Goal: Information Seeking & Learning: Learn about a topic

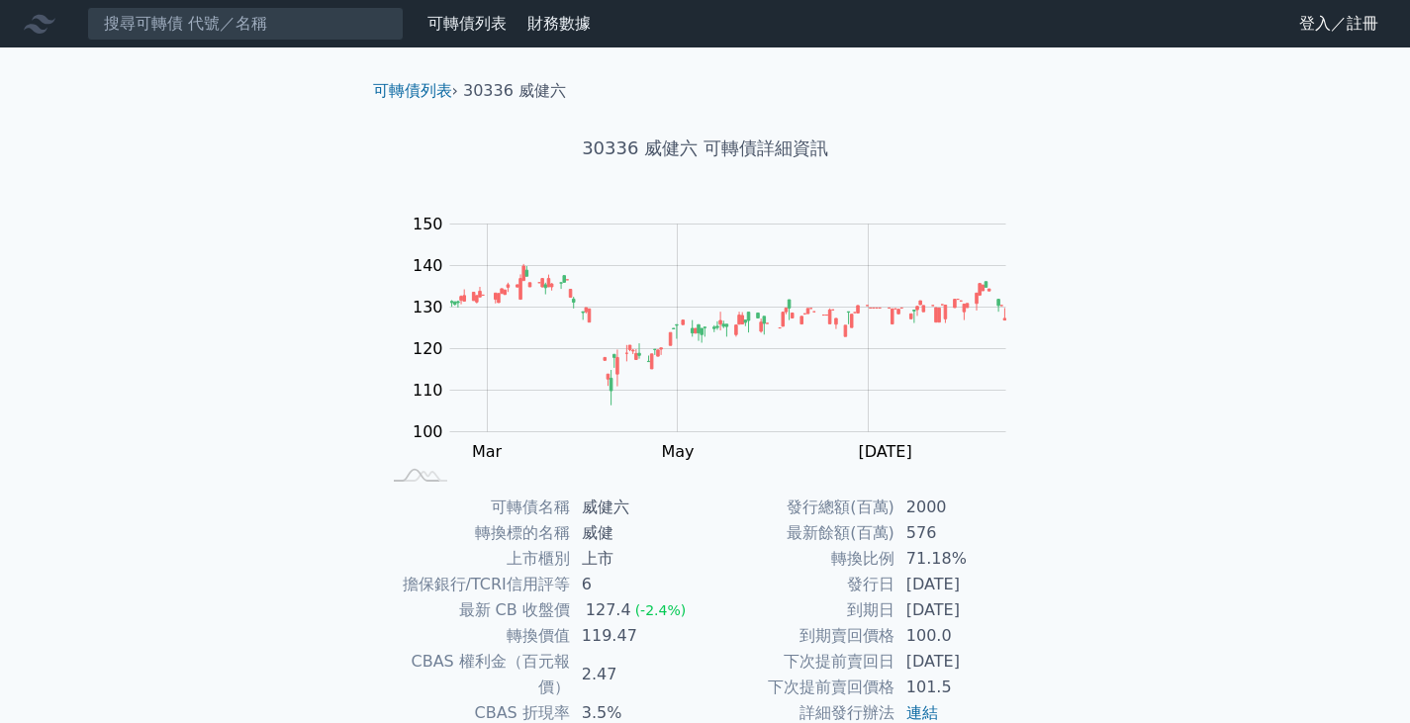
click at [614, 506] on td "威健六" at bounding box center [638, 508] width 136 height 26
drag, startPoint x: 591, startPoint y: 508, endPoint x: 651, endPoint y: 508, distance: 60.4
click at [651, 508] on td "威健六" at bounding box center [638, 508] width 136 height 26
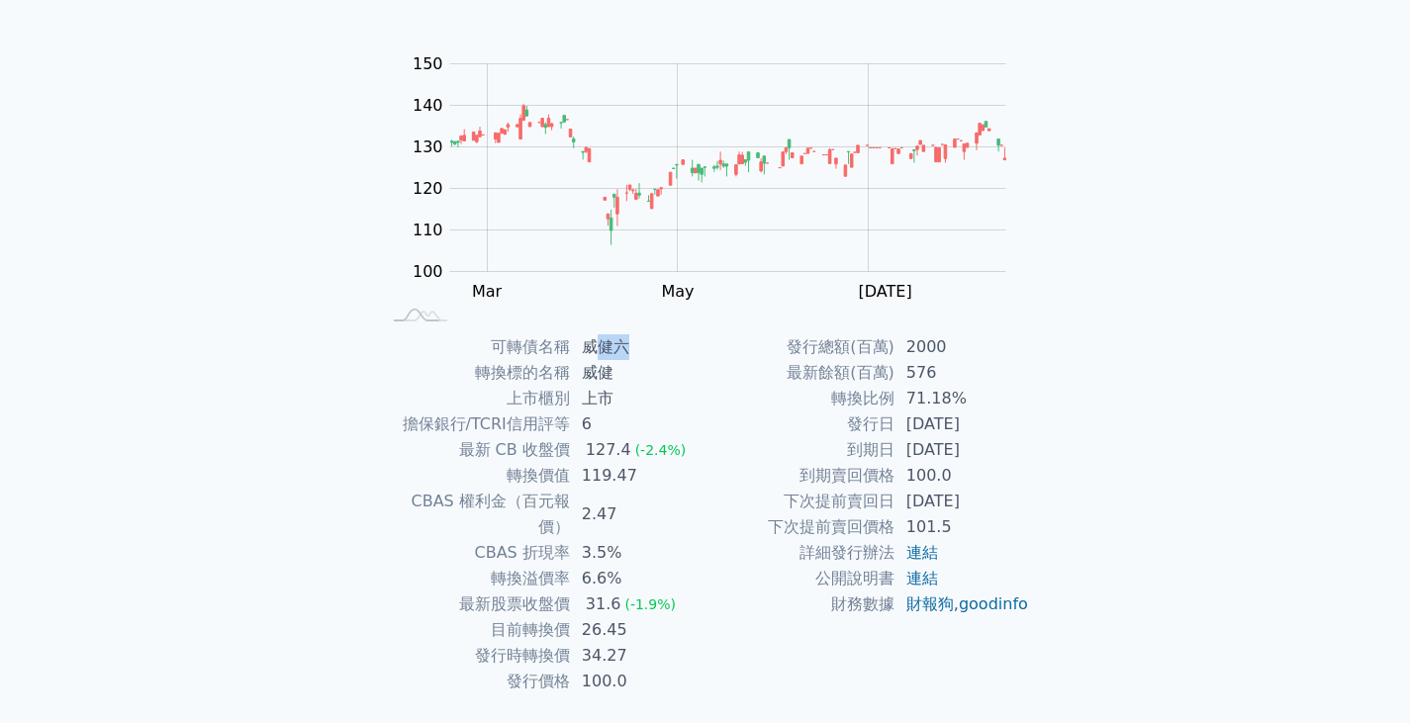
scroll to position [193, 0]
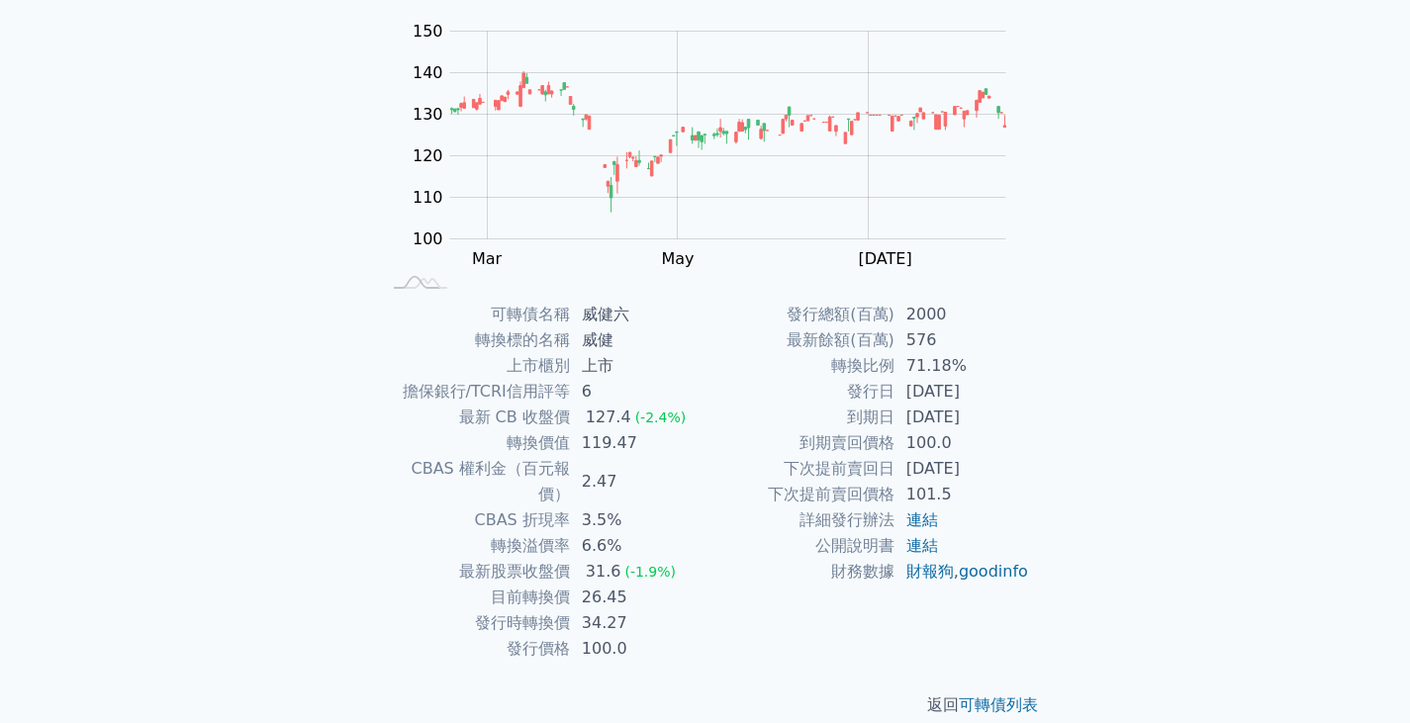
click at [870, 362] on td "轉換比例" at bounding box center [799, 366] width 189 height 26
drag, startPoint x: 819, startPoint y: 372, endPoint x: 992, endPoint y: 371, distance: 173.2
click at [992, 371] on tr "轉換比例 71.18%" at bounding box center [867, 366] width 325 height 26
click at [879, 395] on td "發行日" at bounding box center [799, 392] width 189 height 26
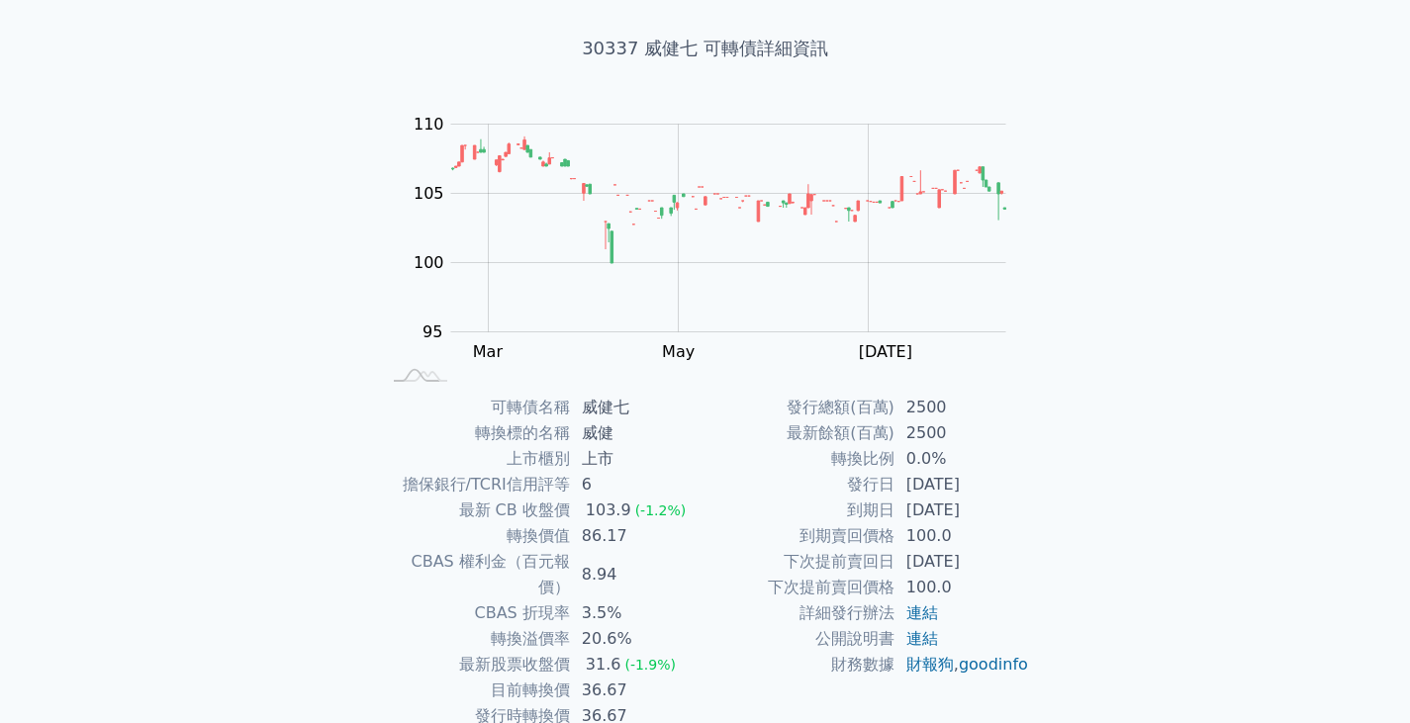
scroll to position [193, 0]
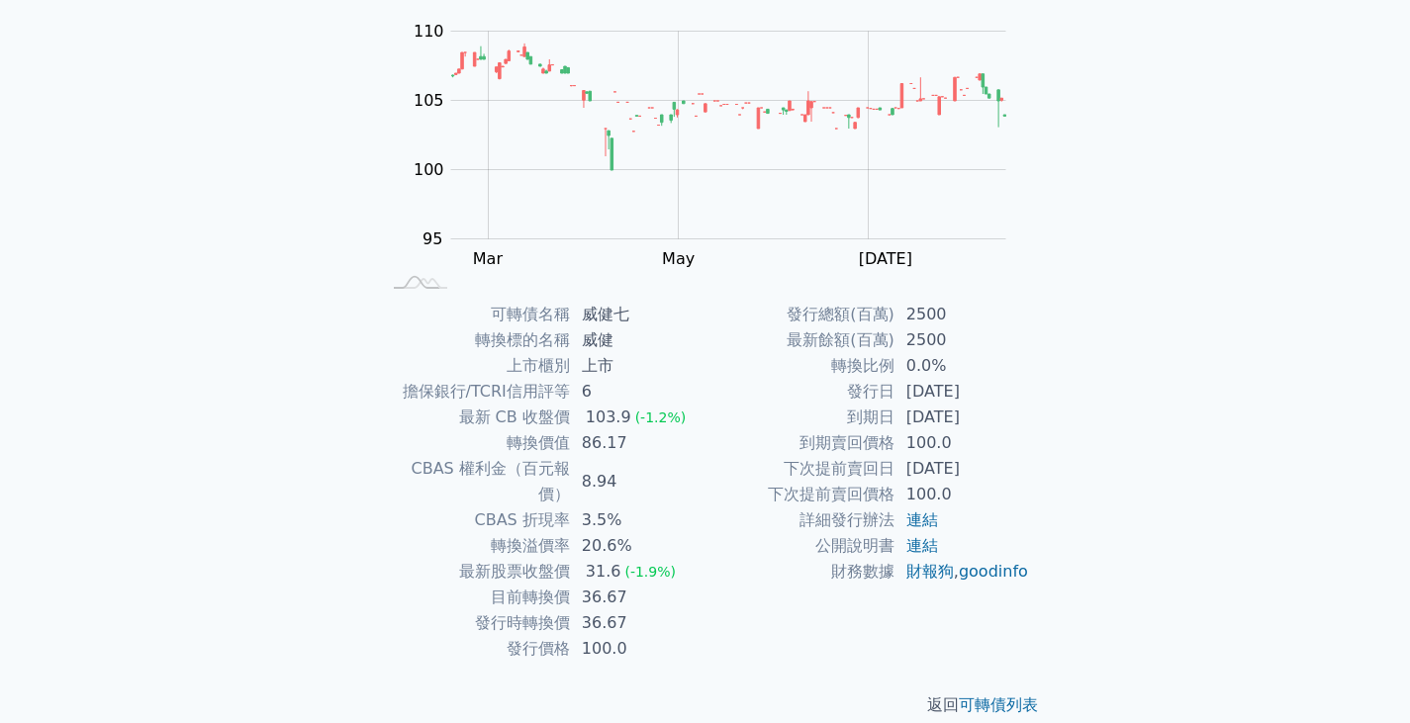
click at [520, 585] on td "目前轉換價" at bounding box center [475, 598] width 189 height 26
drag, startPoint x: 491, startPoint y: 572, endPoint x: 636, endPoint y: 596, distance: 147.4
click at [636, 596] on tbody "可轉債名稱 威健七 轉換標的名稱 威健 上市櫃別 上市 擔保銀行/TCRI信用評等 6 最新 CB 收盤價 103.9 (-1.2%) 轉換價值 86.17 …" at bounding box center [543, 482] width 325 height 360
